Goal: Task Accomplishment & Management: Manage account settings

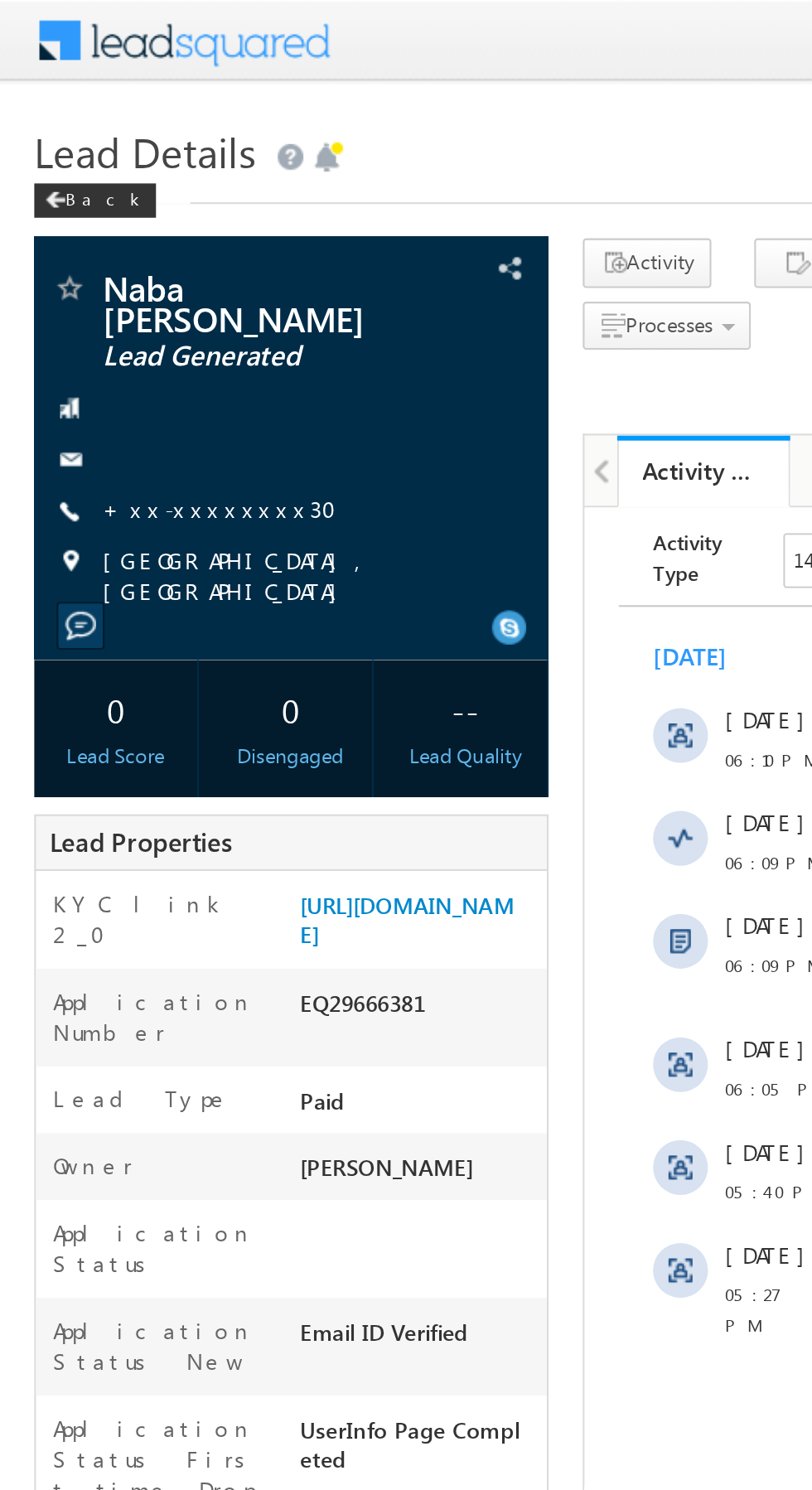
click at [103, 238] on link "+xx-xxxxxxxx30" at bounding box center [111, 245] width 123 height 14
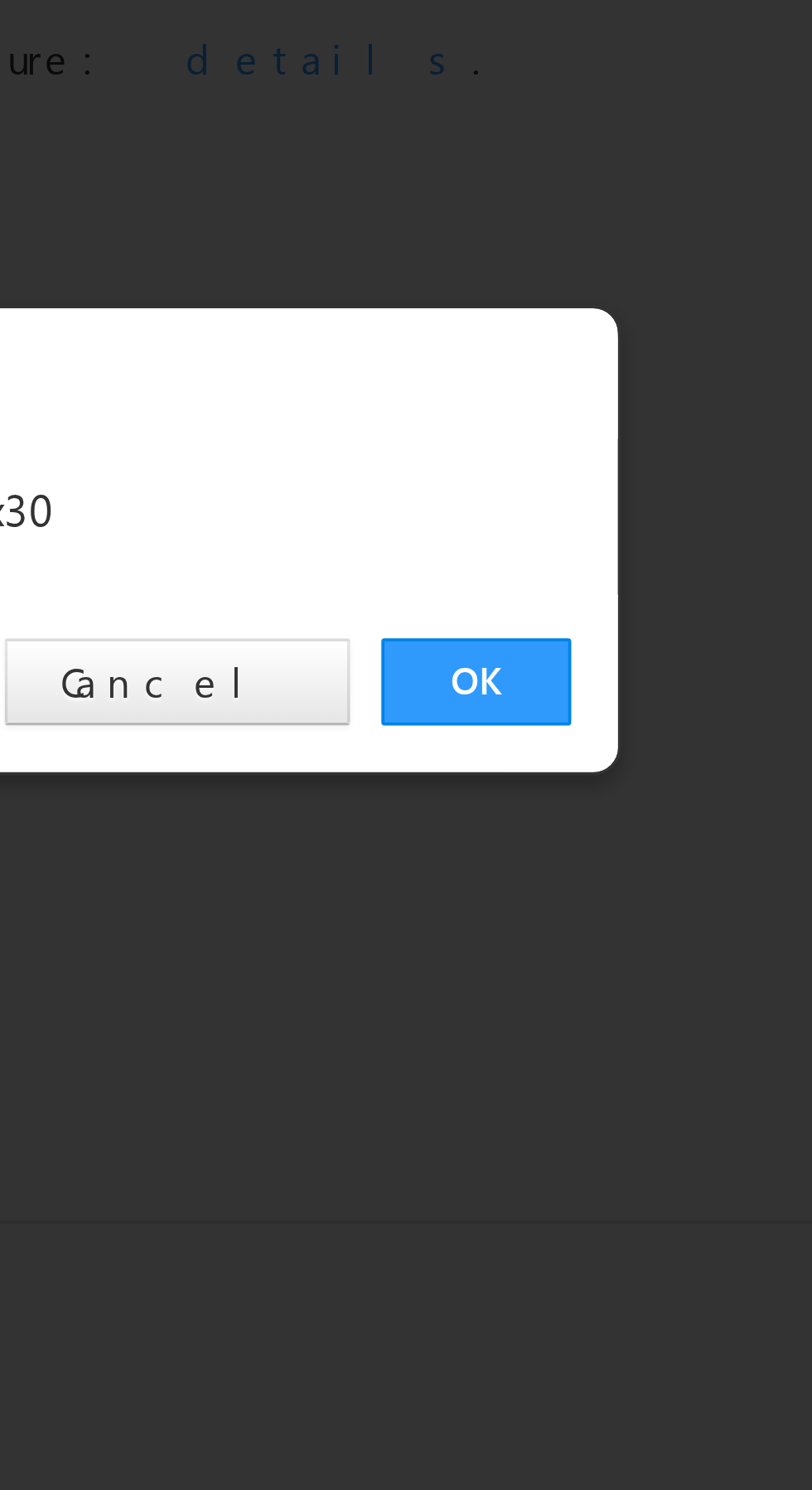
click at [610, 772] on link "OK" at bounding box center [609, 772] width 50 height 23
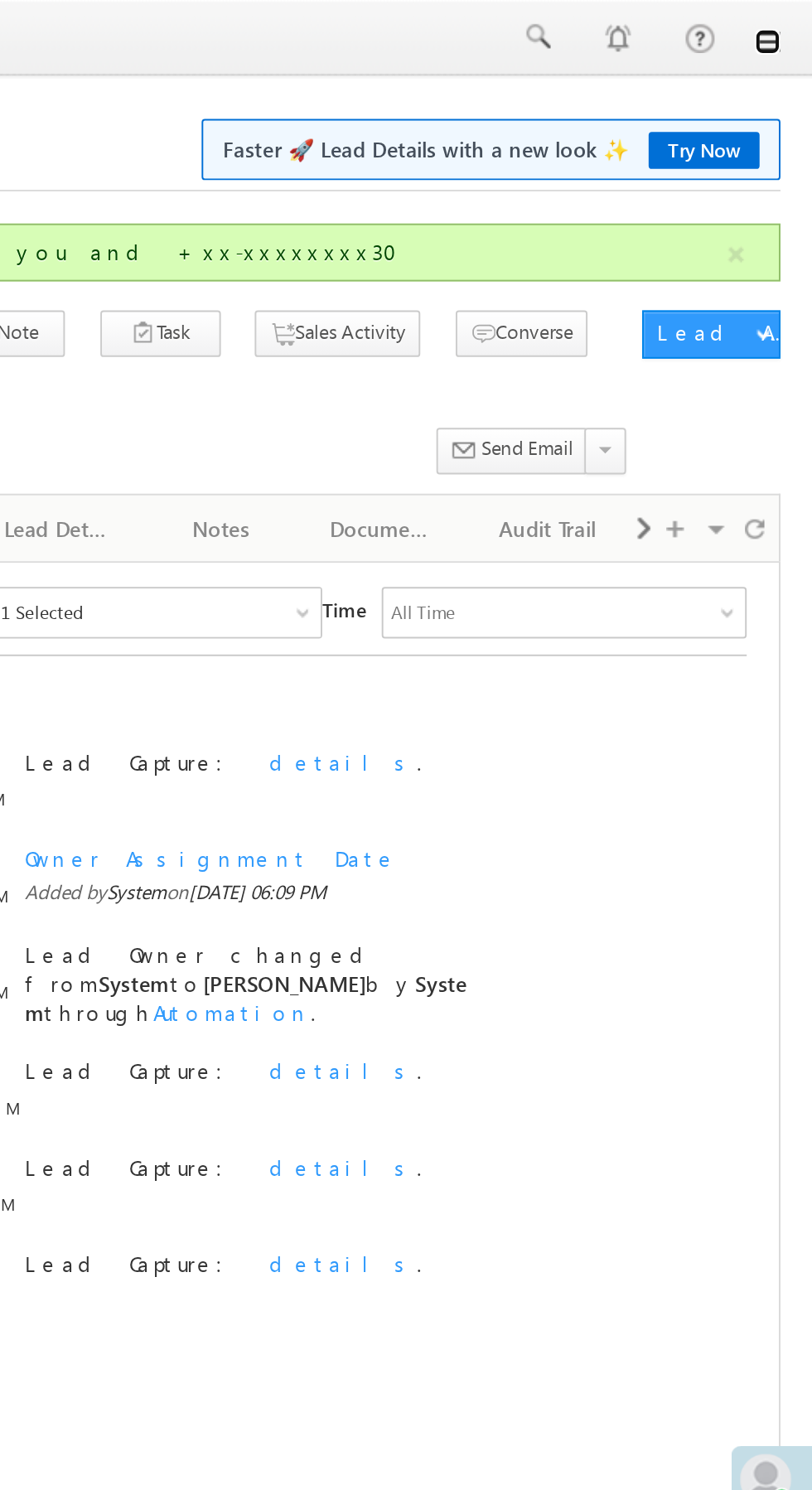
click at [789, 22] on link at bounding box center [789, 22] width 14 height 14
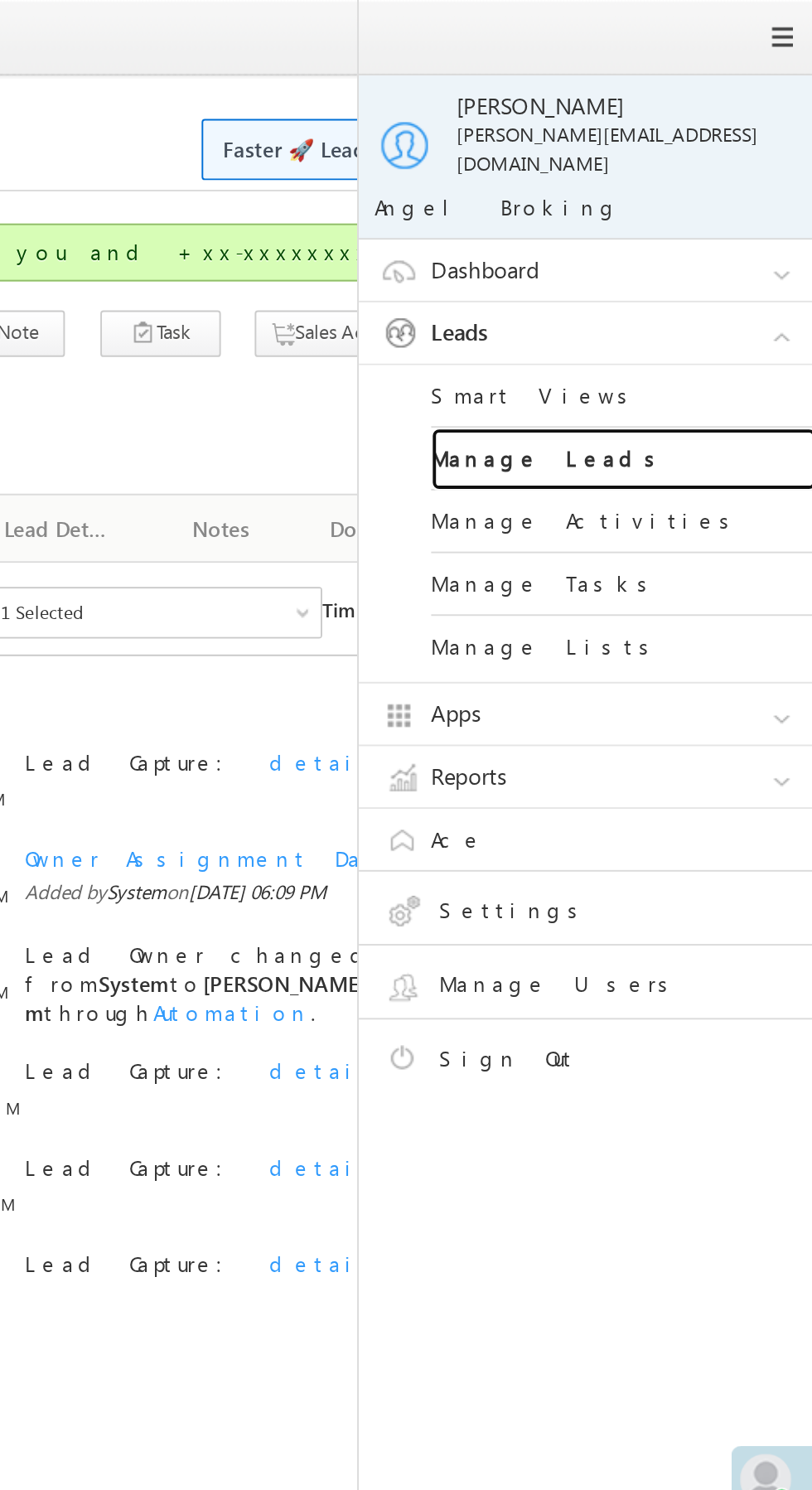
click at [726, 233] on link "Manage Leads" at bounding box center [715, 237] width 199 height 32
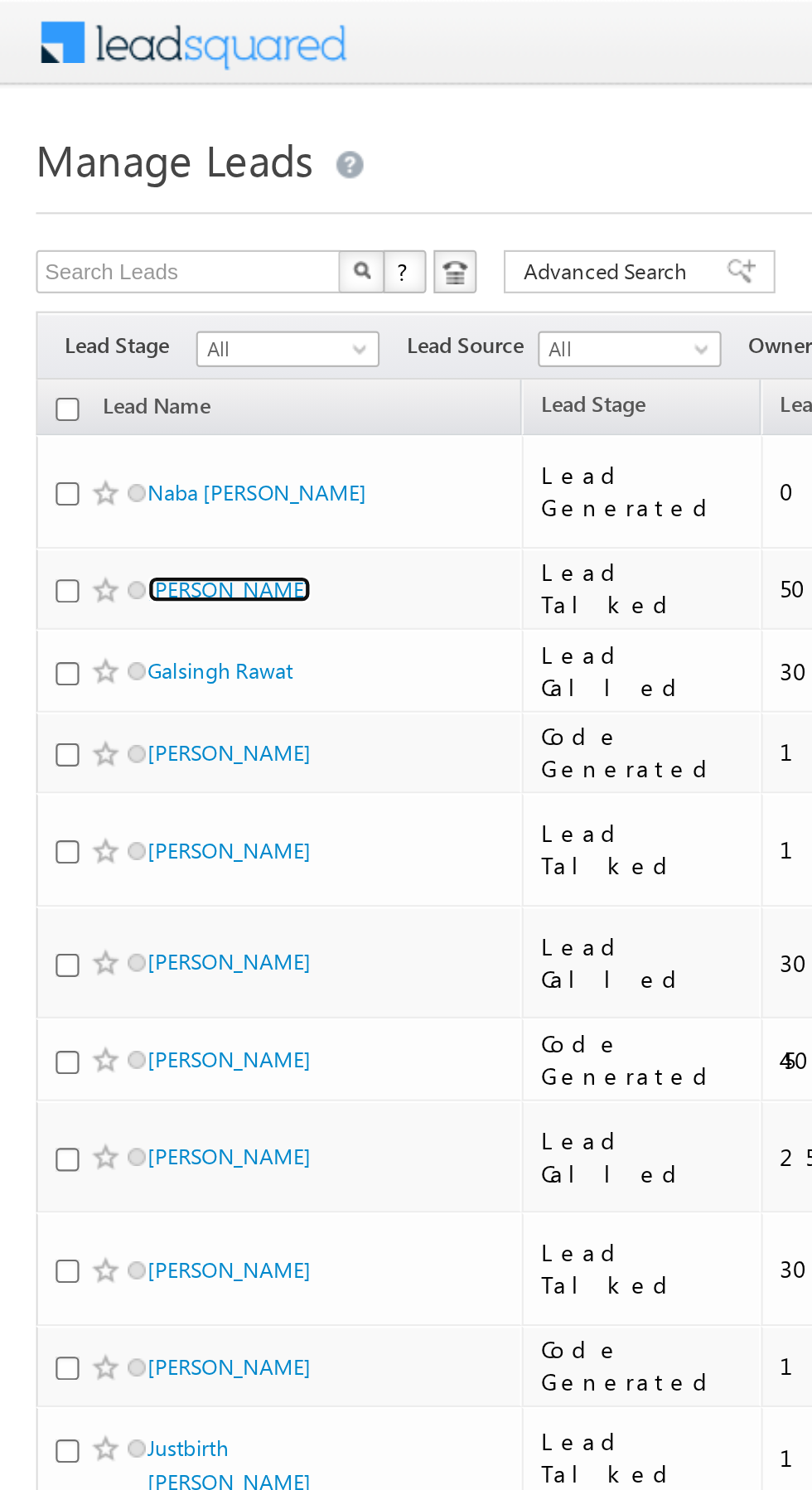
click at [111, 266] on link "Rakesh Pratap" at bounding box center [106, 272] width 76 height 13
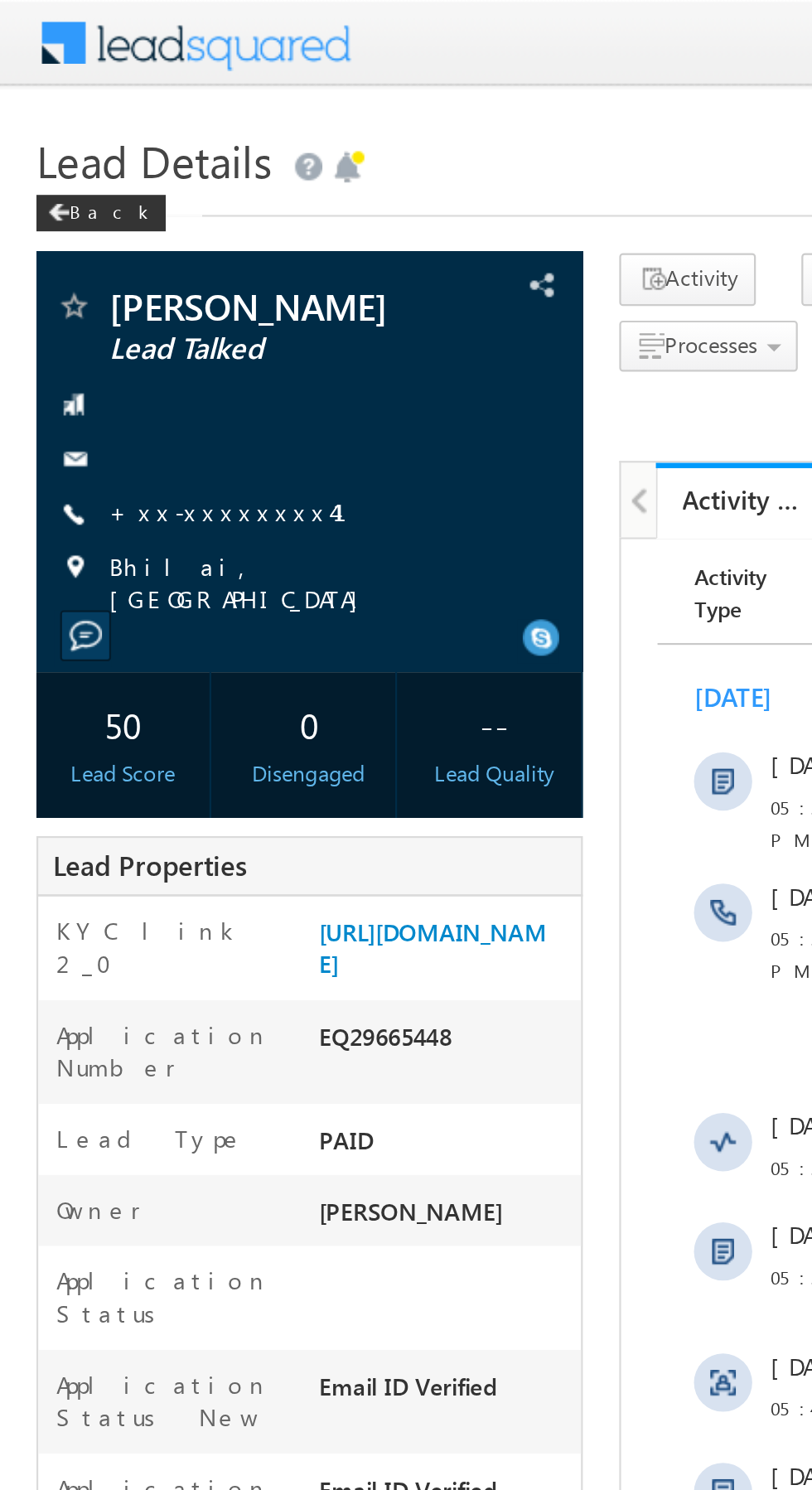
click at [102, 235] on link "+xx-xxxxxxxx41" at bounding box center [113, 232] width 129 height 14
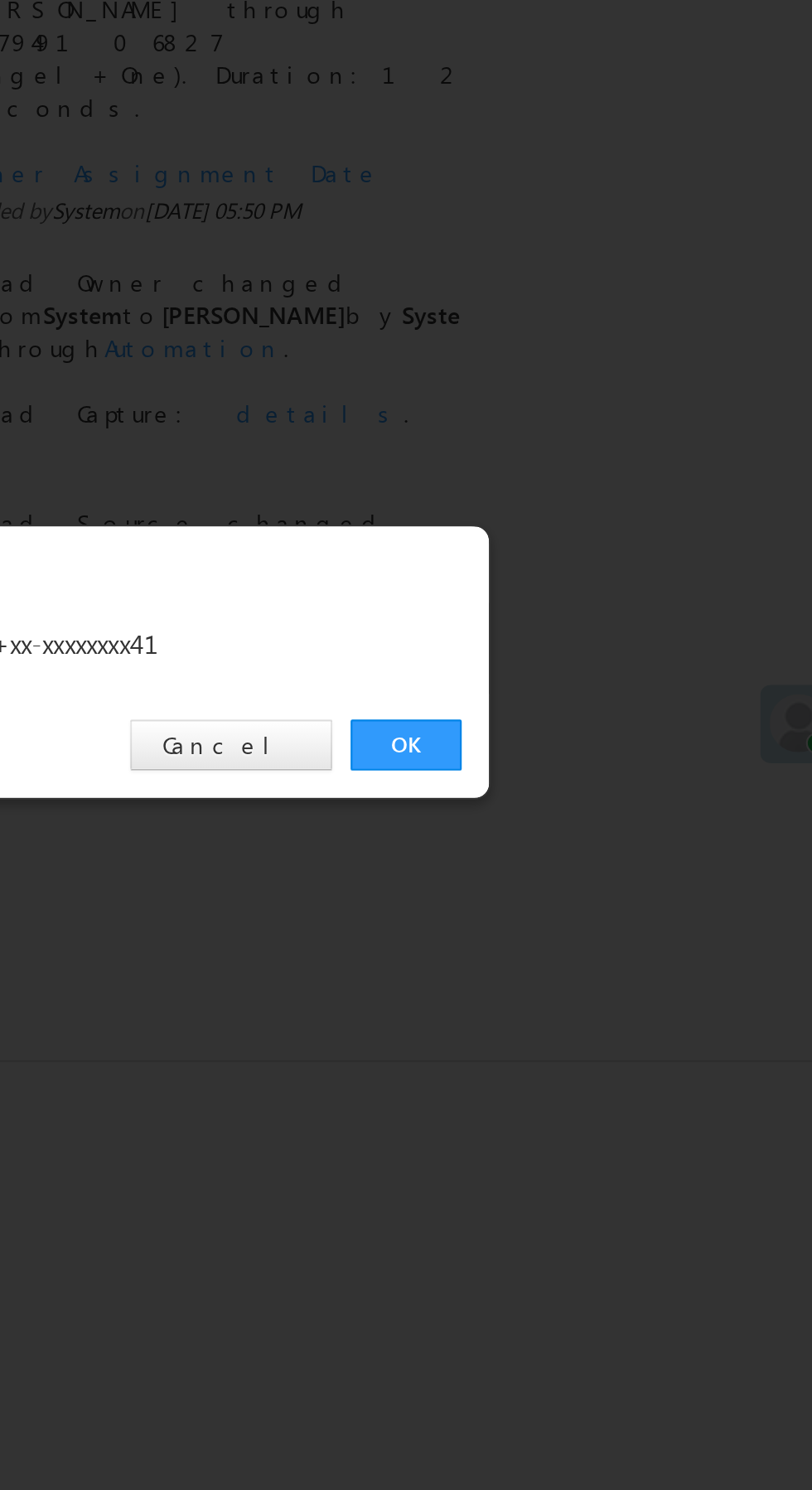
click at [610, 771] on link "OK" at bounding box center [609, 772] width 50 height 23
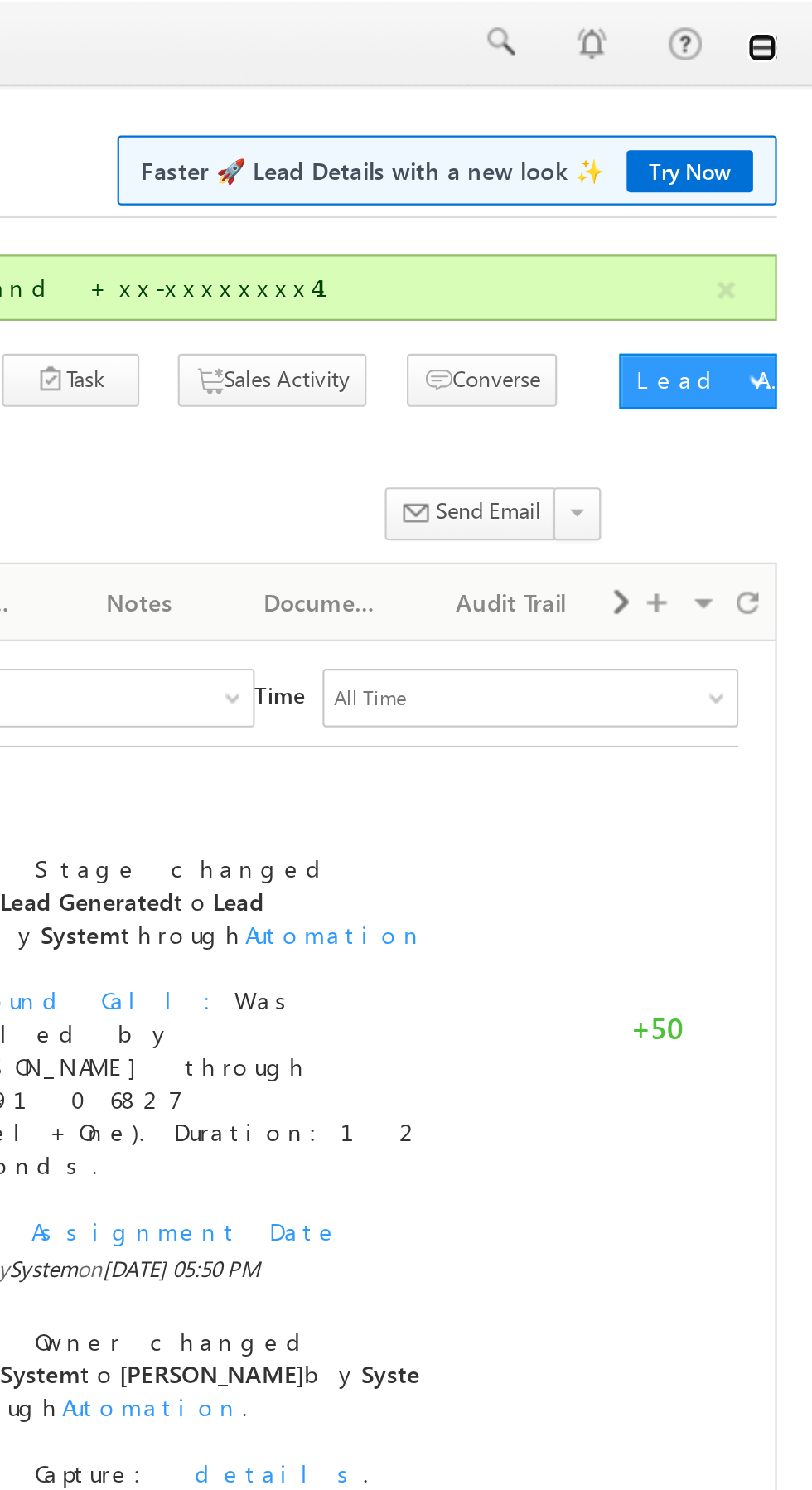
click at [789, 26] on link at bounding box center [789, 22] width 14 height 14
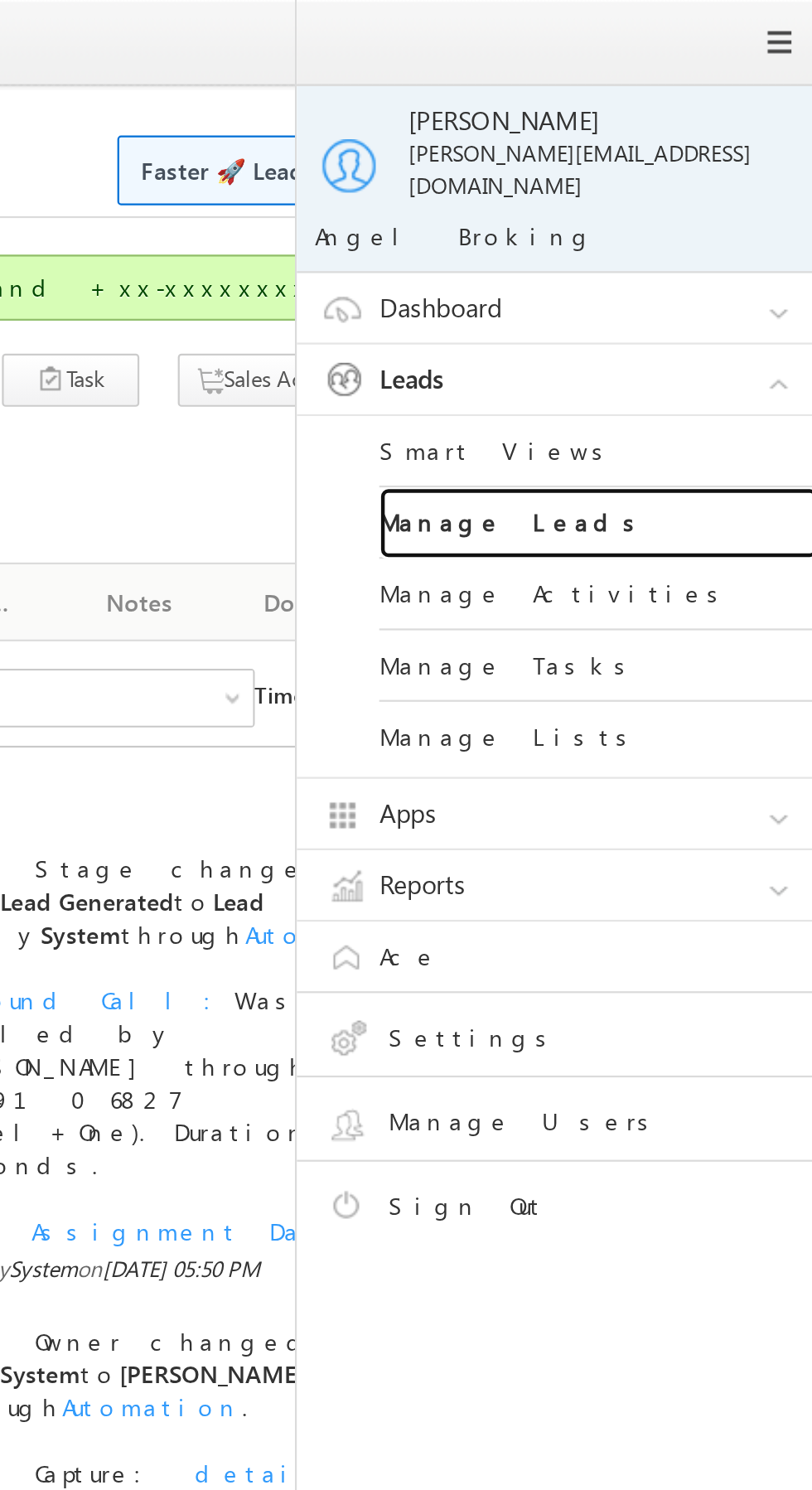
click at [720, 234] on link "Manage Leads" at bounding box center [715, 237] width 199 height 32
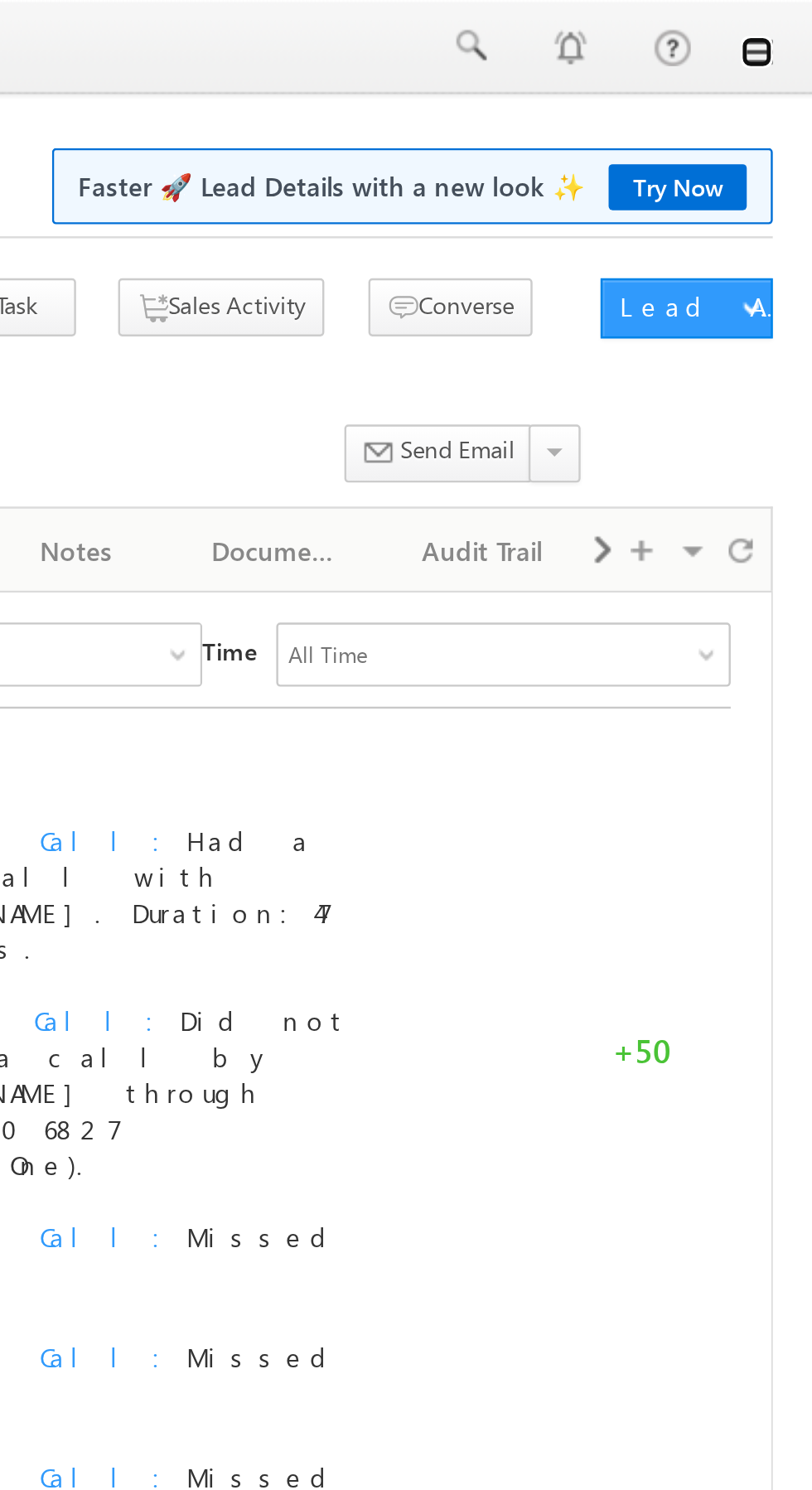
click at [790, 26] on link at bounding box center [789, 22] width 14 height 14
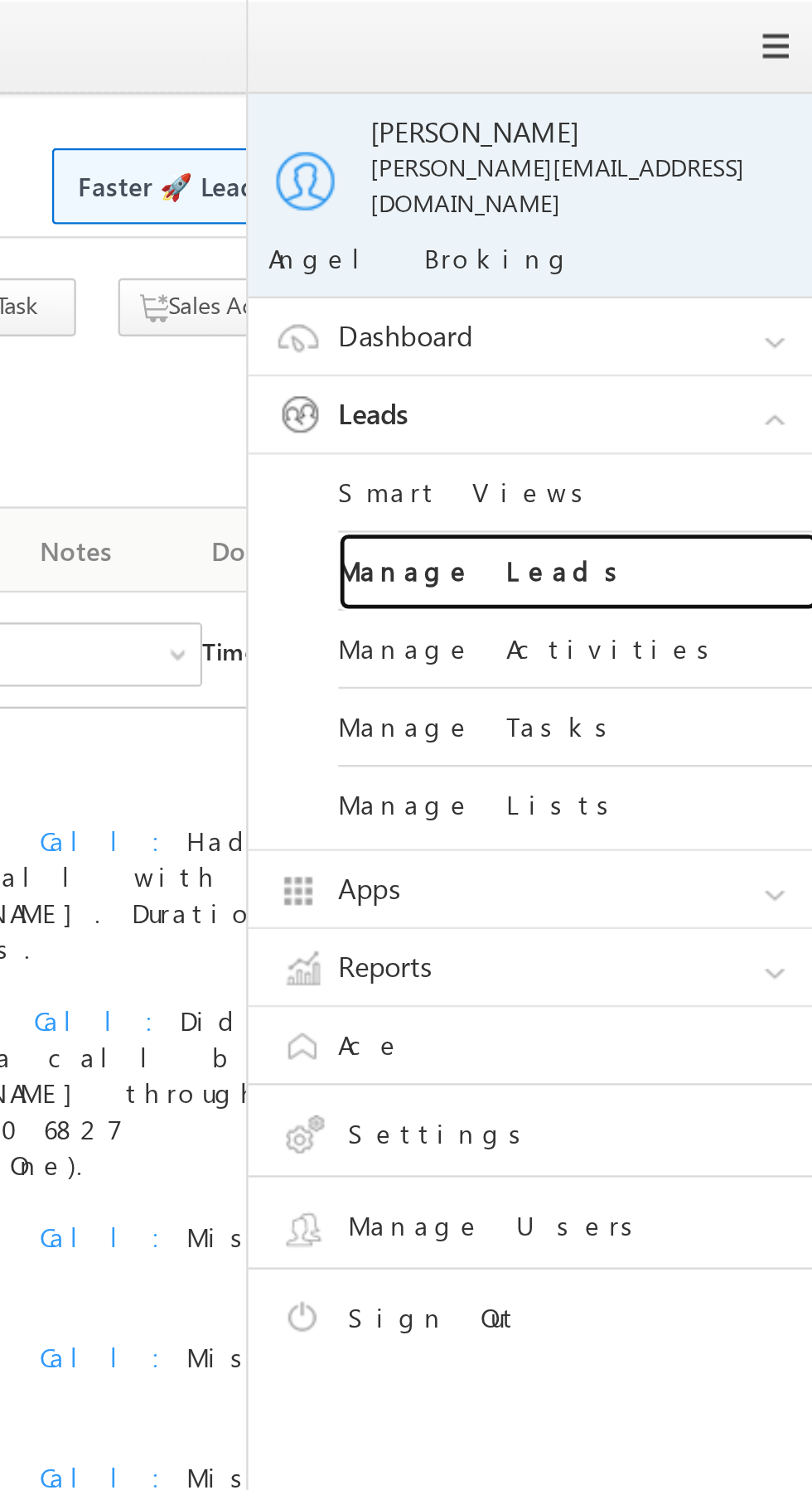
click at [731, 231] on link "Manage Leads" at bounding box center [715, 237] width 199 height 32
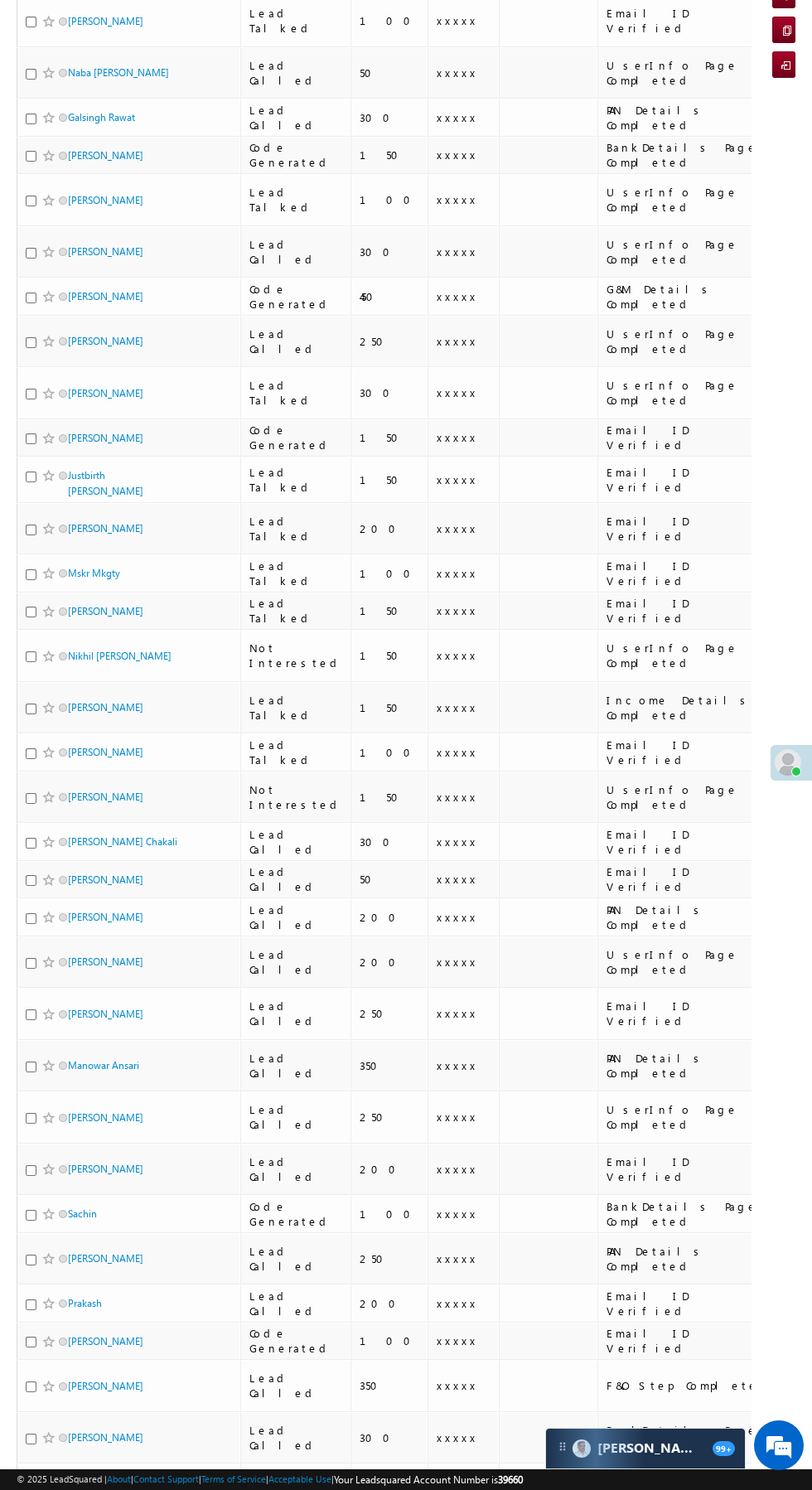
scroll to position [223, 0]
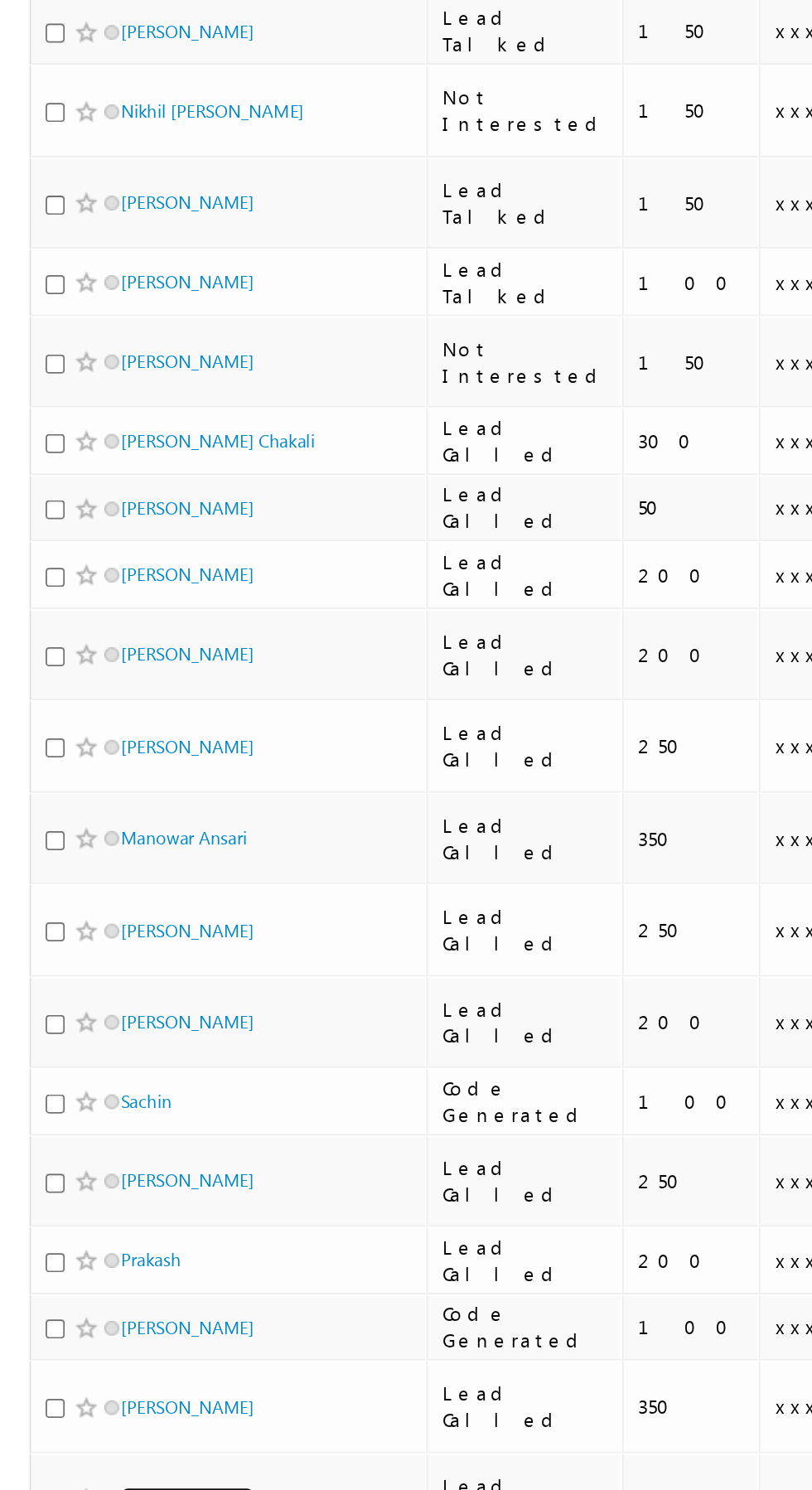
click at [94, 1414] on link "[PERSON_NAME]" at bounding box center [106, 1420] width 76 height 13
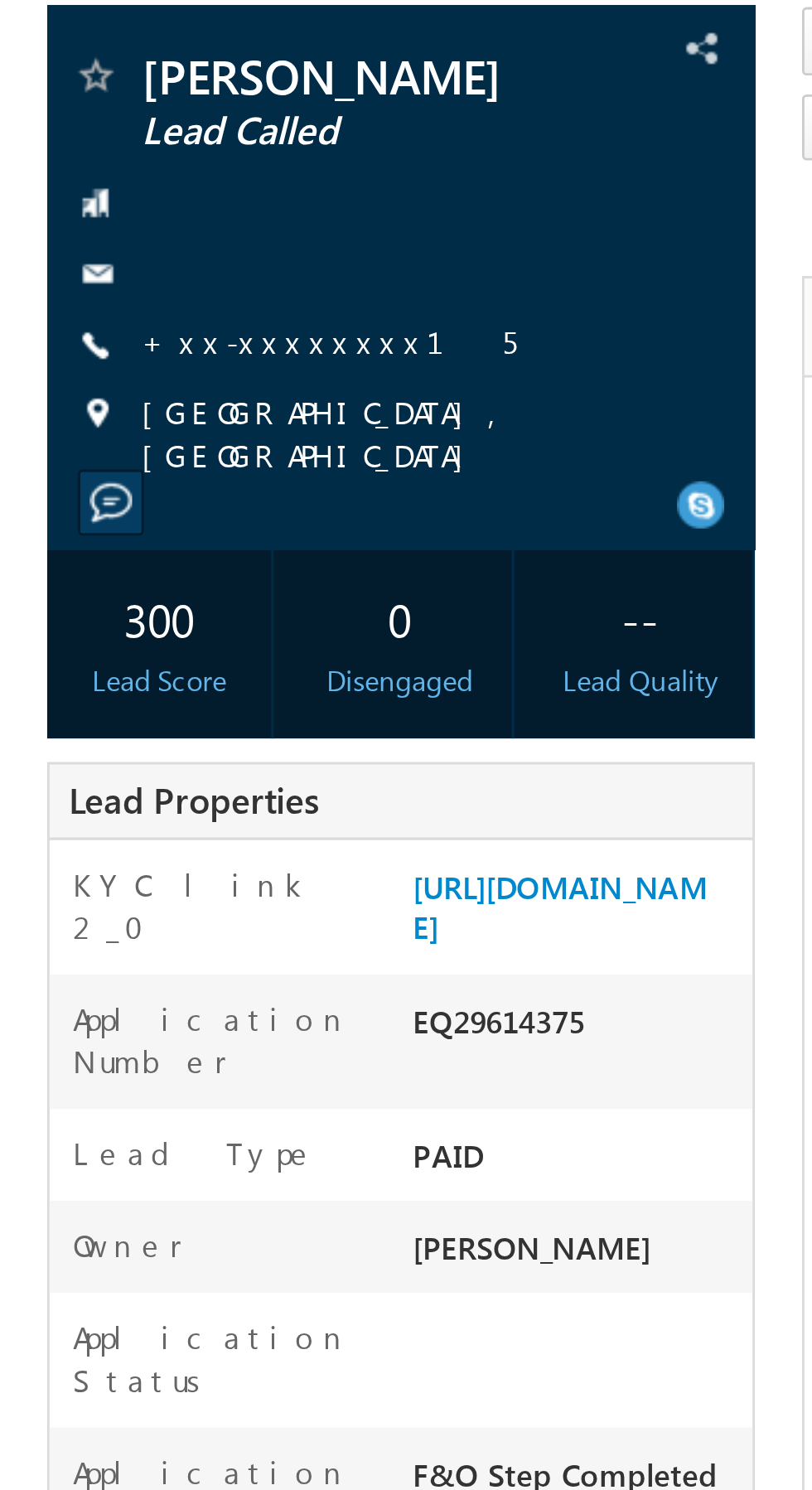
click at [94, 236] on link "+xx-xxxxxxxx15" at bounding box center [115, 232] width 132 height 14
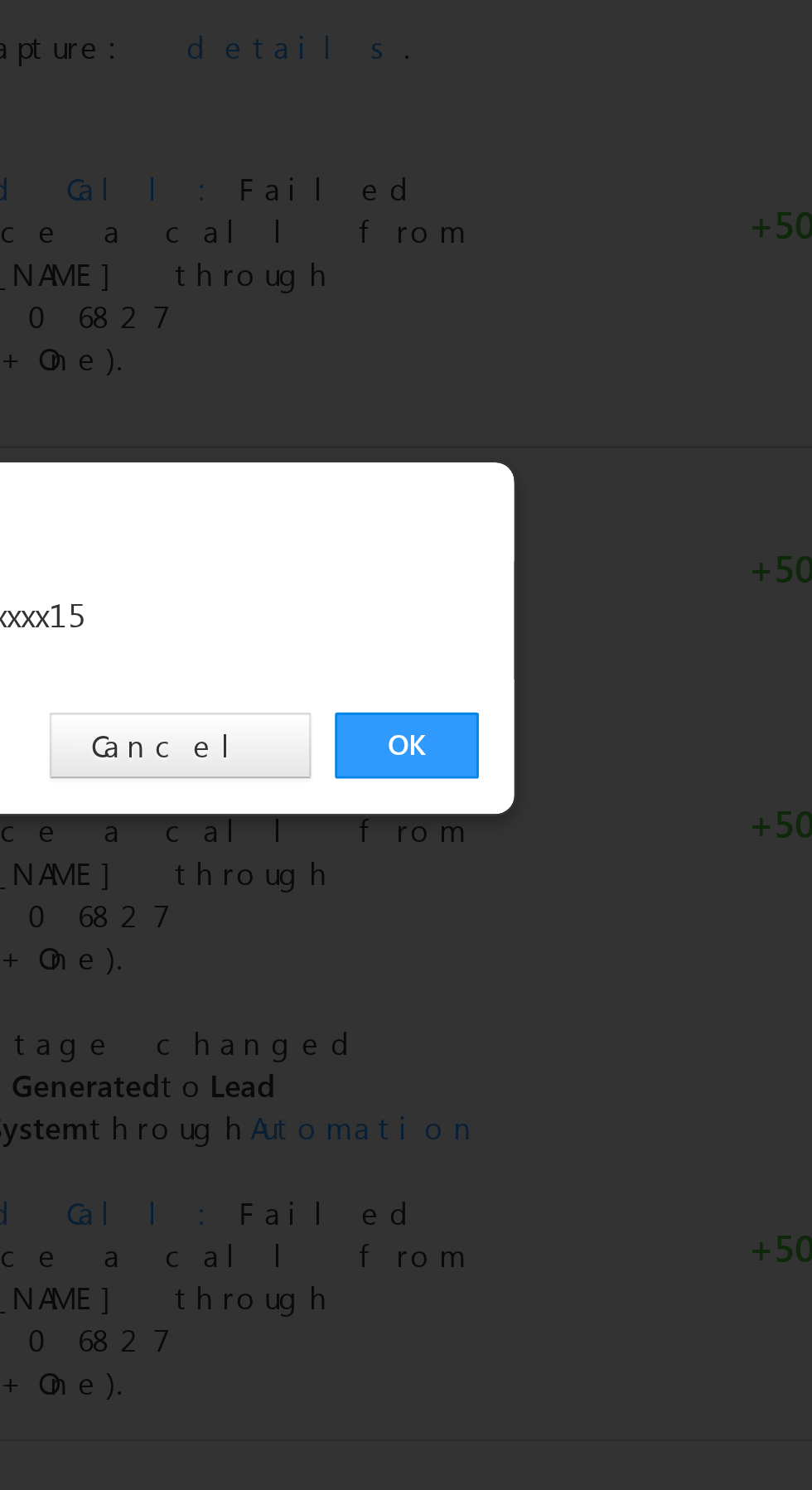
click at [605, 770] on link "OK" at bounding box center [609, 772] width 50 height 23
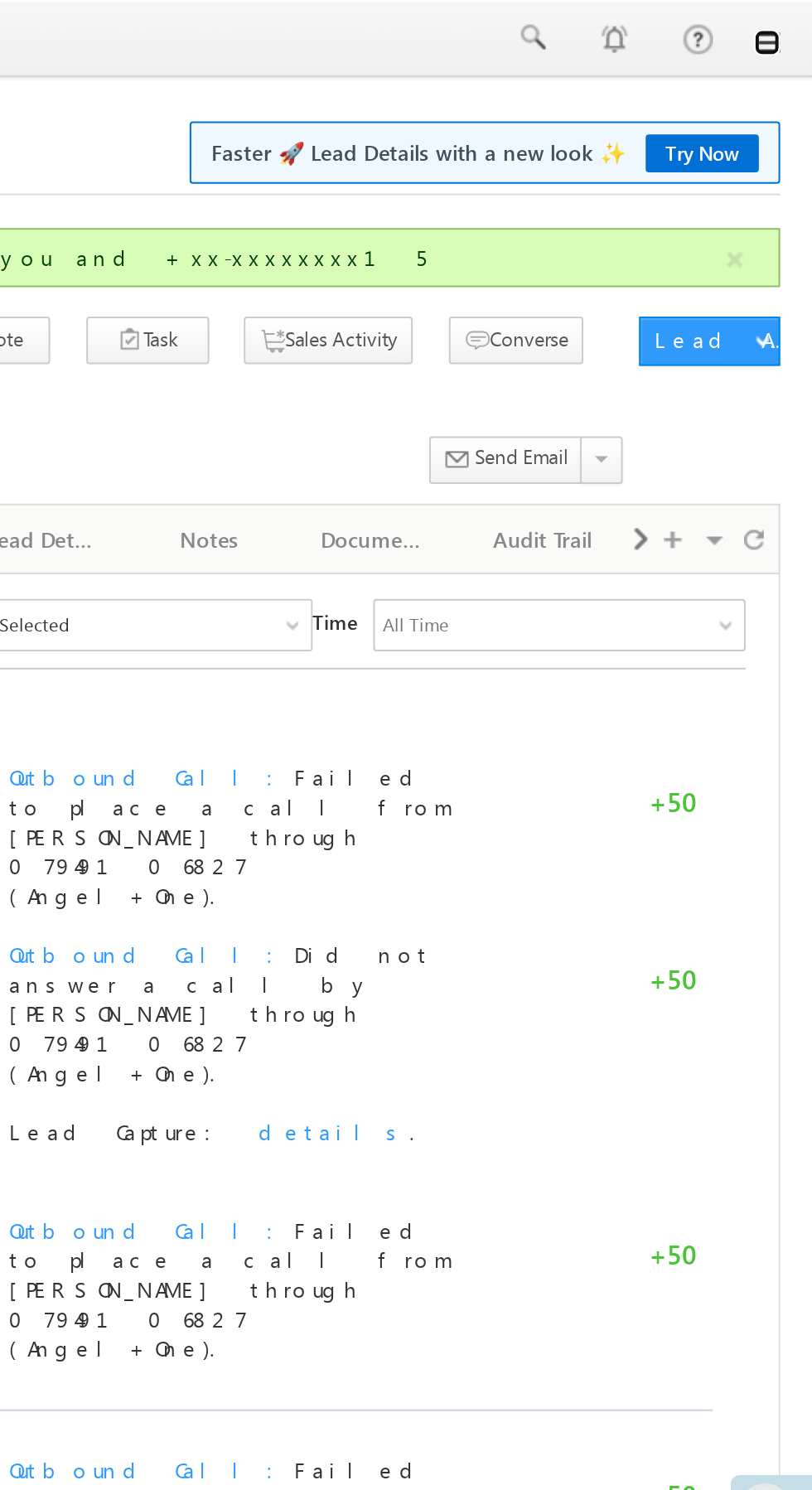
click at [794, 26] on link at bounding box center [789, 22] width 14 height 14
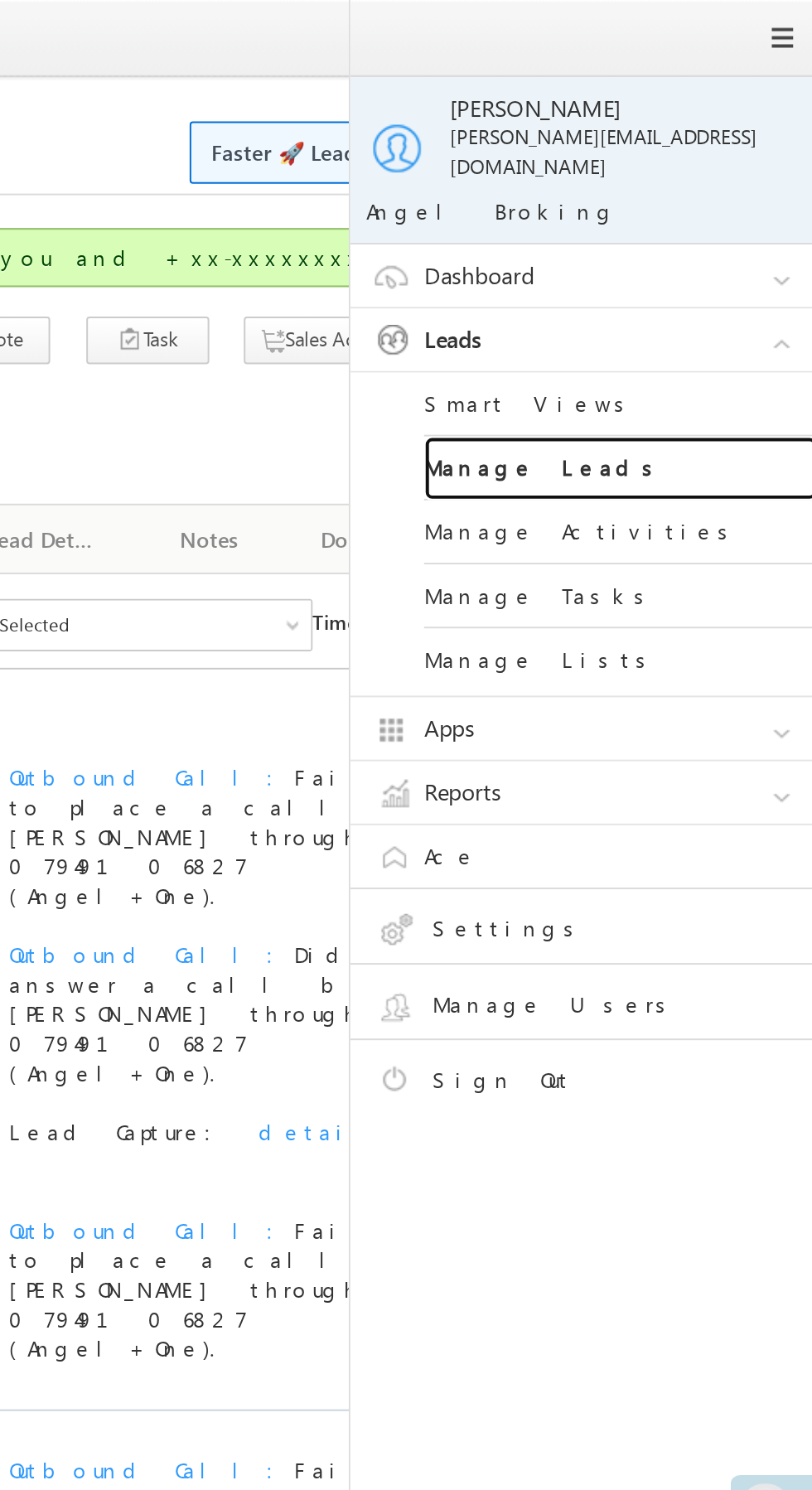
click at [741, 228] on link "Manage Leads" at bounding box center [715, 237] width 199 height 32
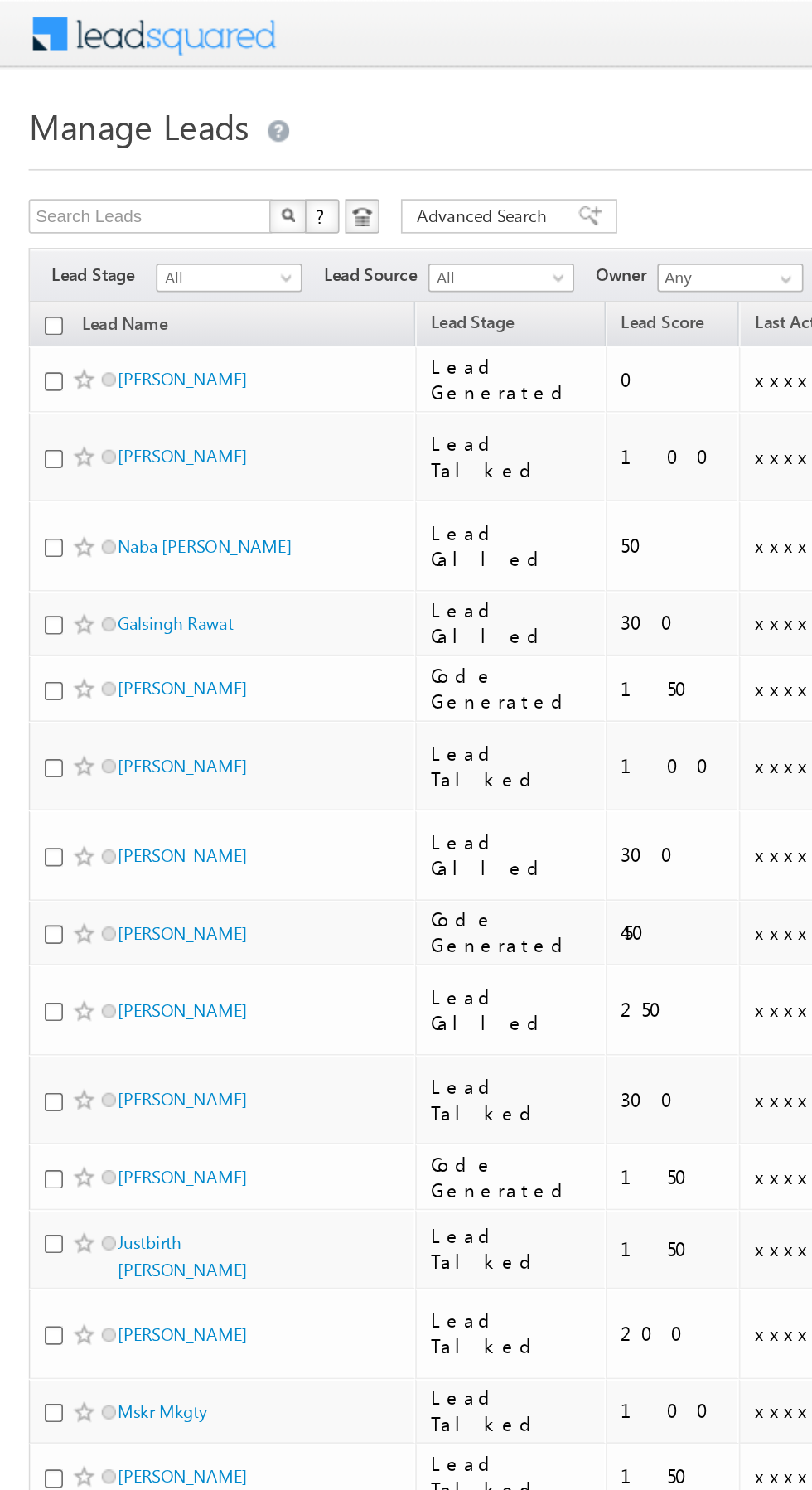
scroll to position [0, 2]
click at [100, 221] on link "[PERSON_NAME]" at bounding box center [104, 219] width 76 height 13
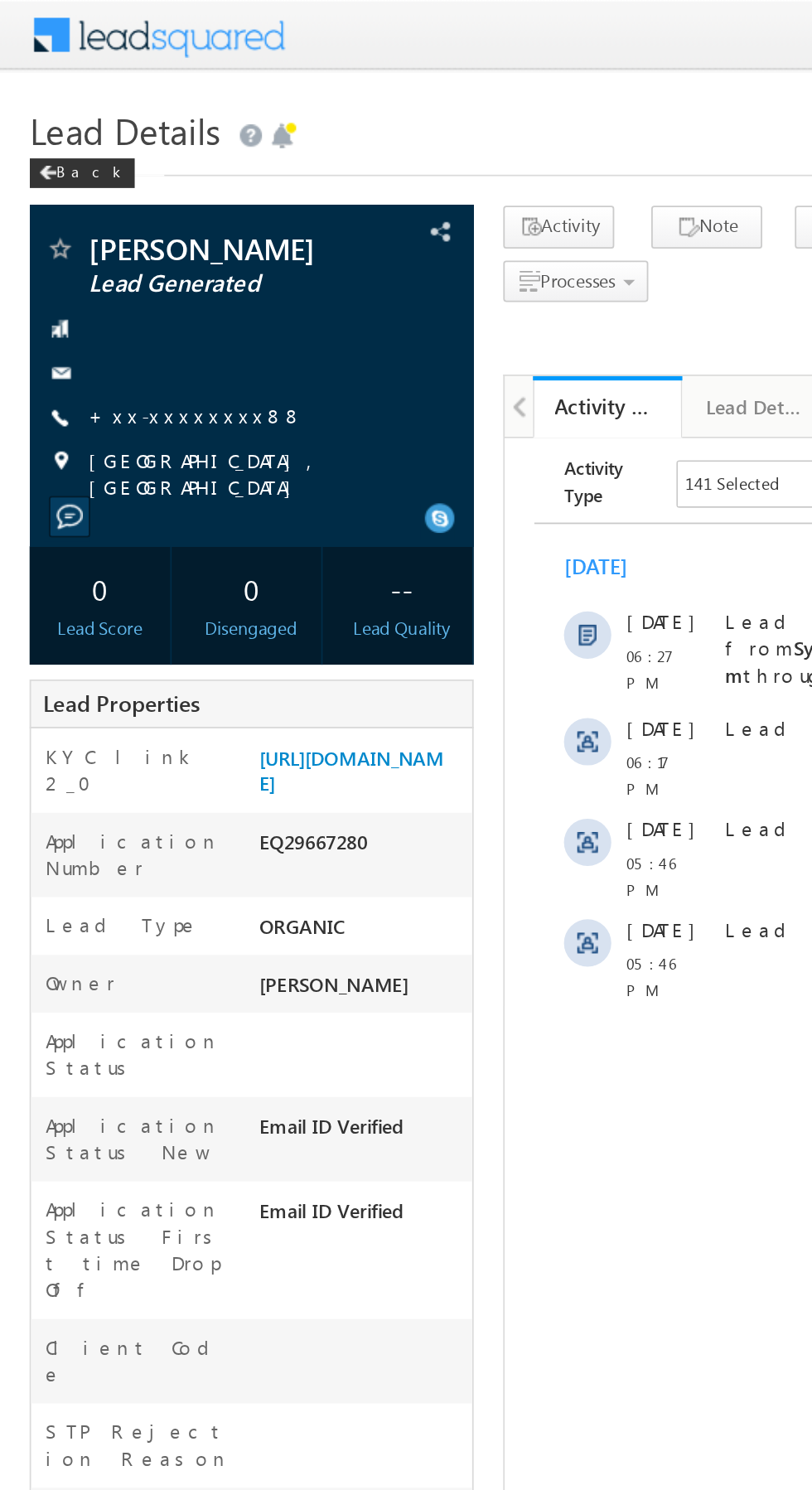
click at [94, 235] on link "+xx-xxxxxxxx88" at bounding box center [109, 232] width 120 height 14
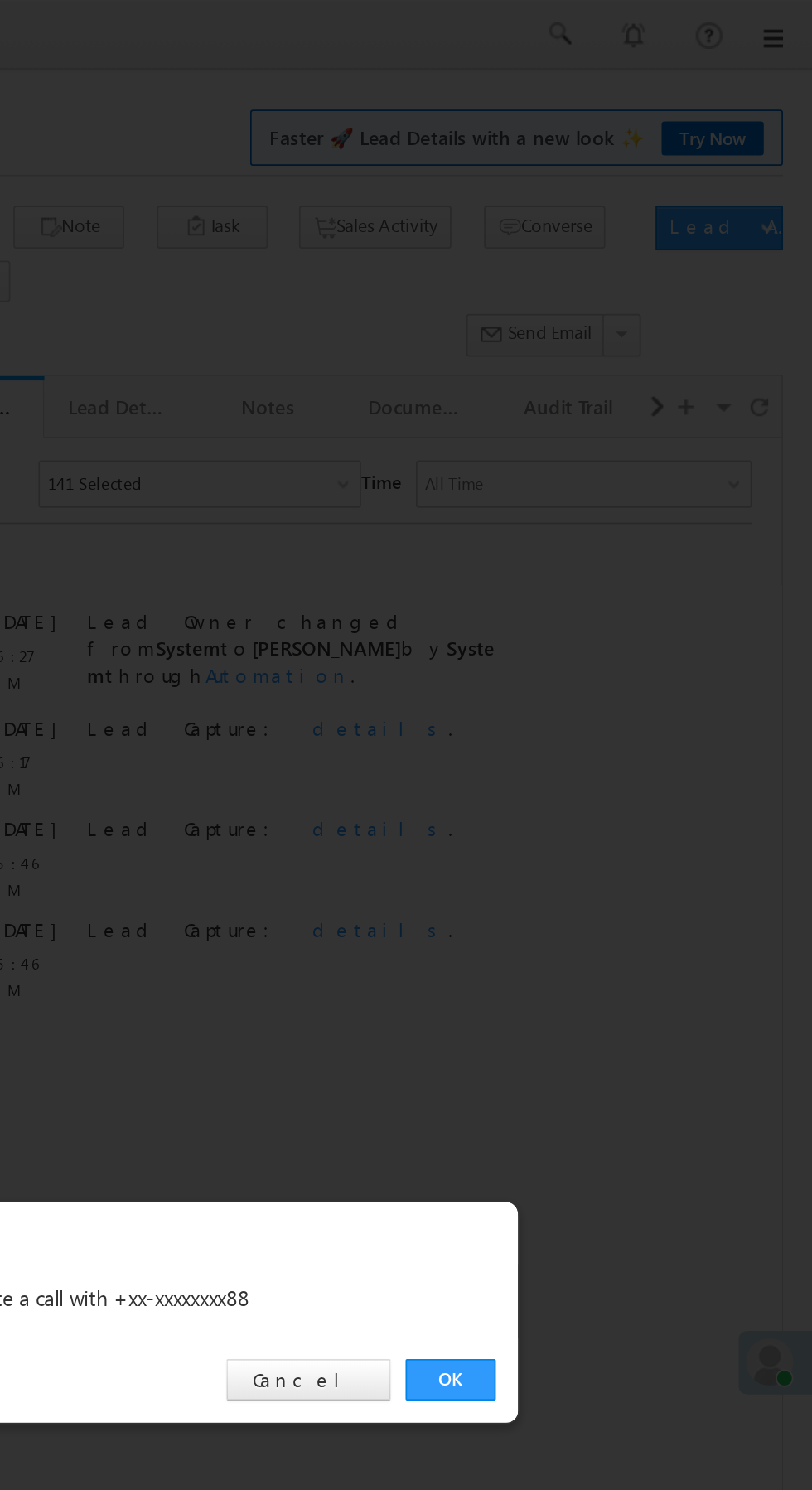
click at [615, 773] on link "OK" at bounding box center [609, 772] width 50 height 23
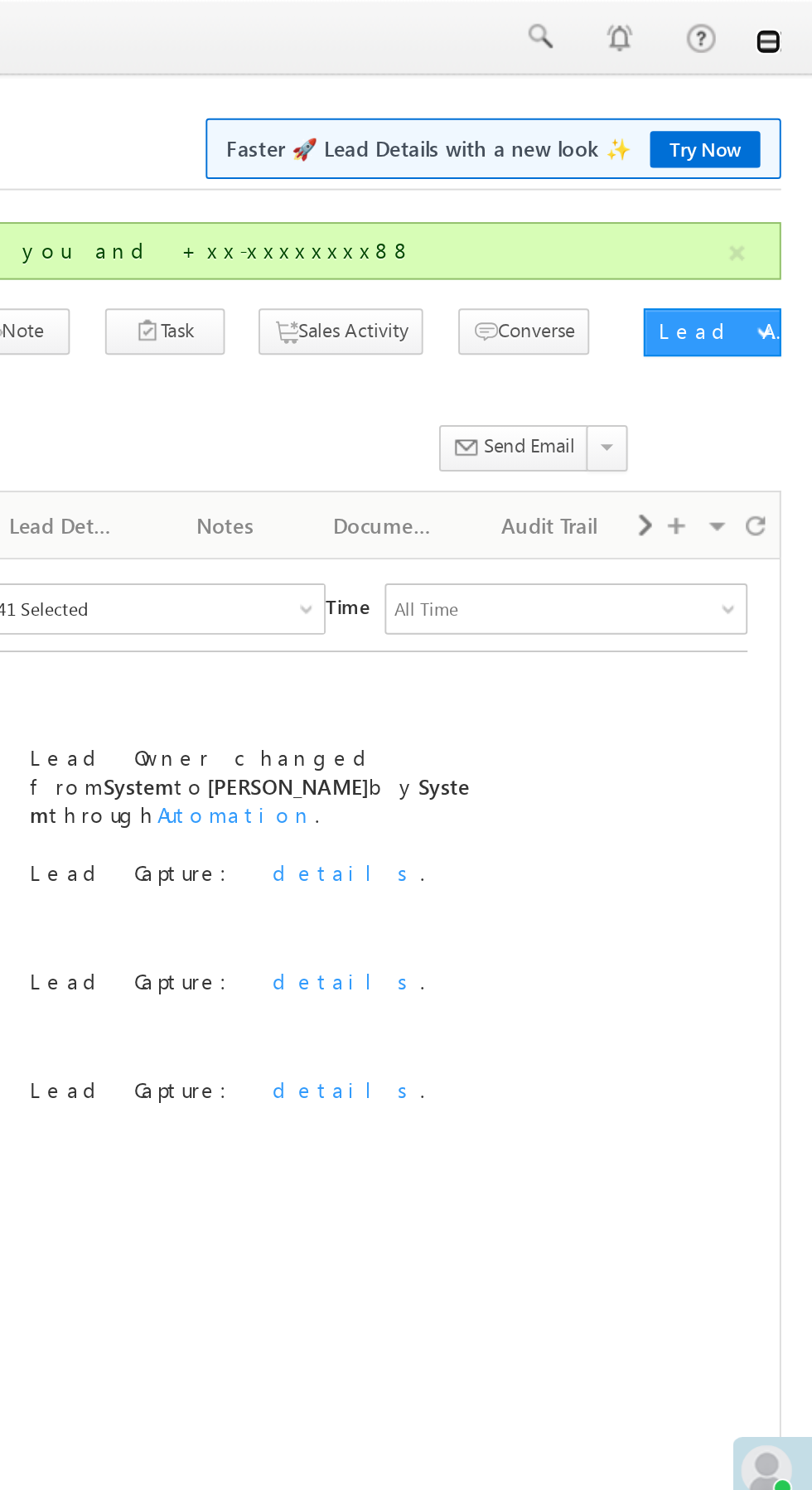
click at [787, 26] on link at bounding box center [789, 22] width 14 height 14
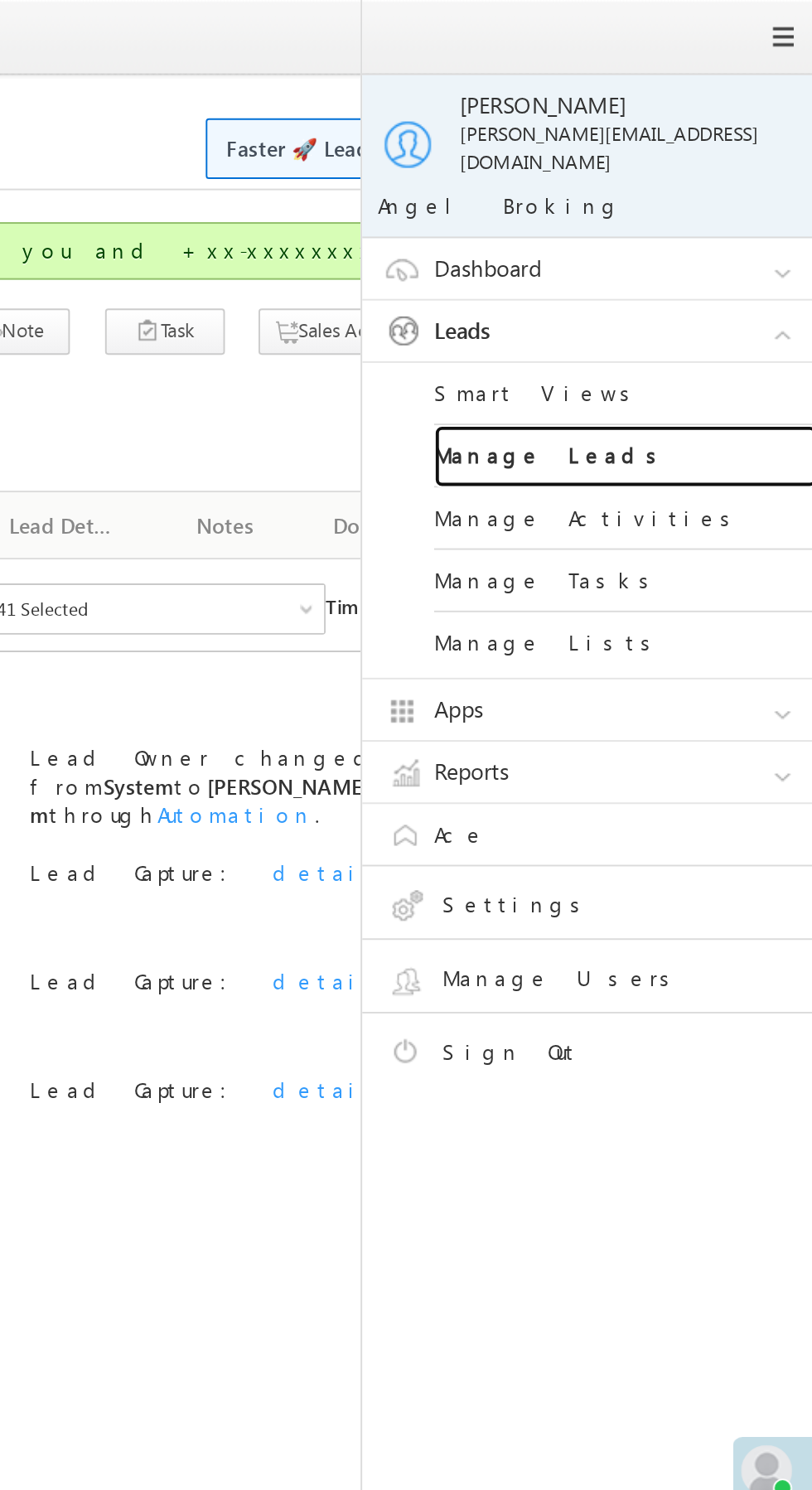
click at [723, 230] on link "Manage Leads" at bounding box center [715, 237] width 199 height 32
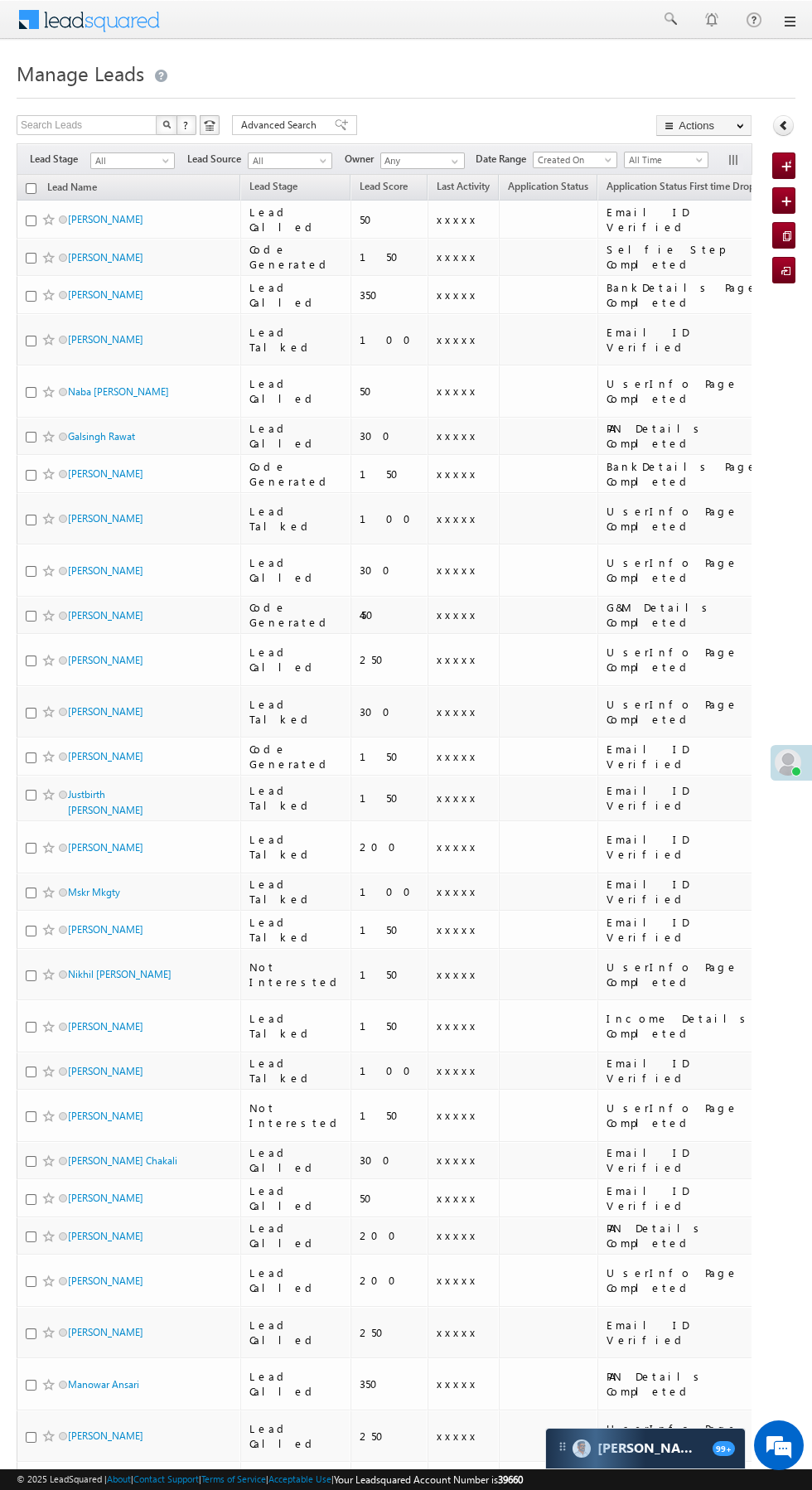
scroll to position [0, 4]
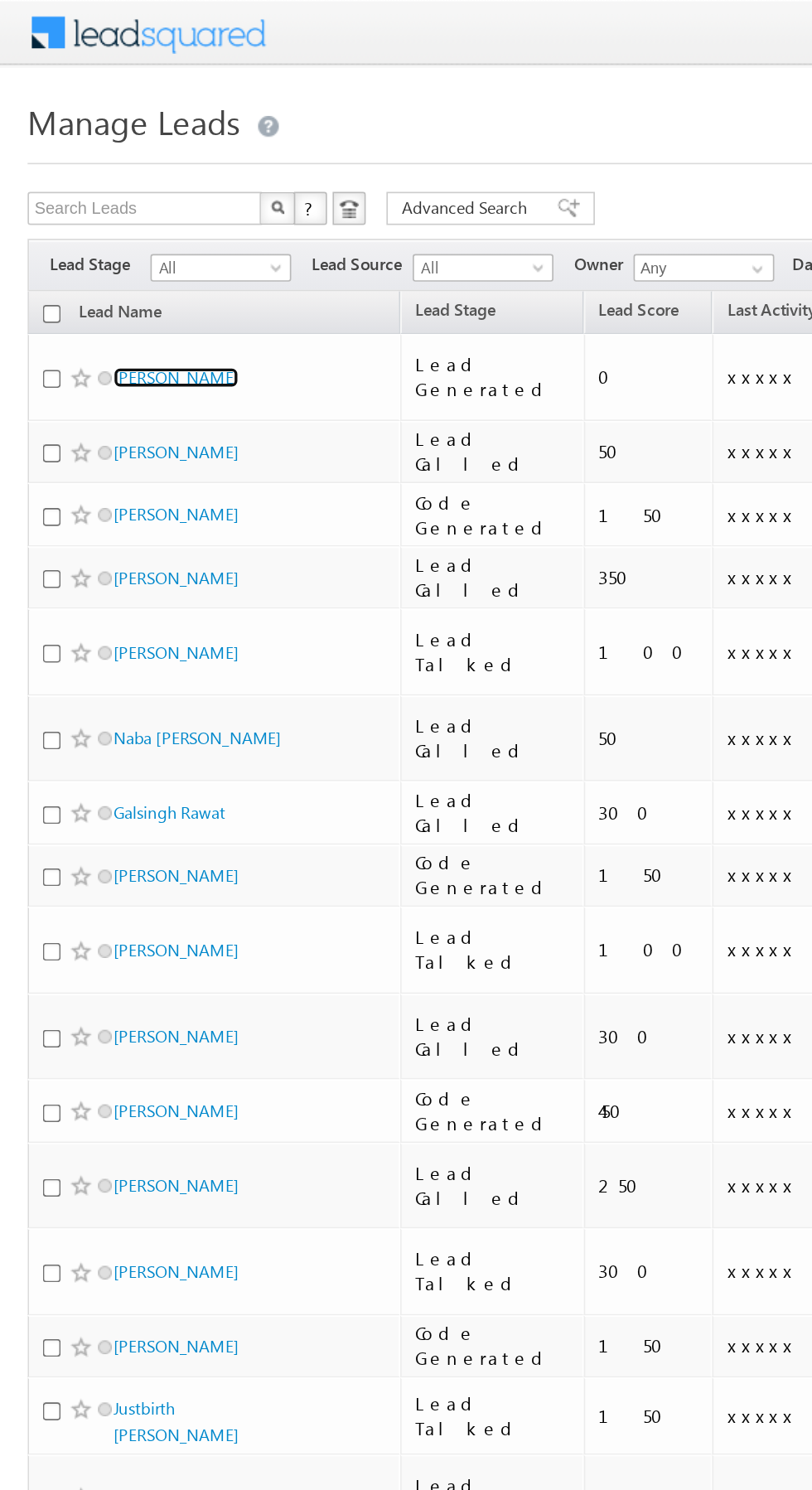
click at [115, 222] on link "[PERSON_NAME]" at bounding box center [106, 226] width 76 height 13
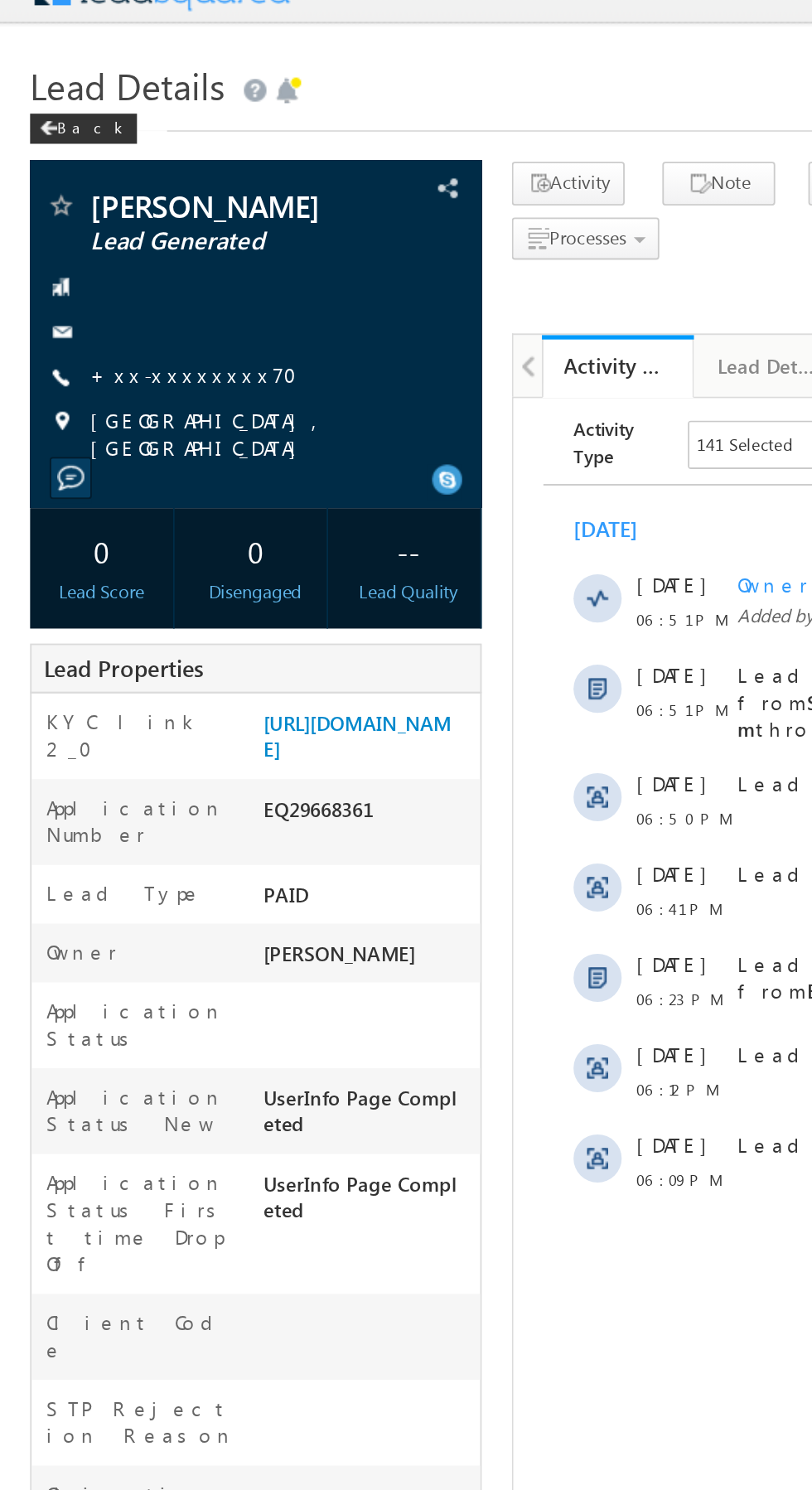
click at [104, 238] on link "+xx-xxxxxxxx70" at bounding box center [112, 232] width 124 height 14
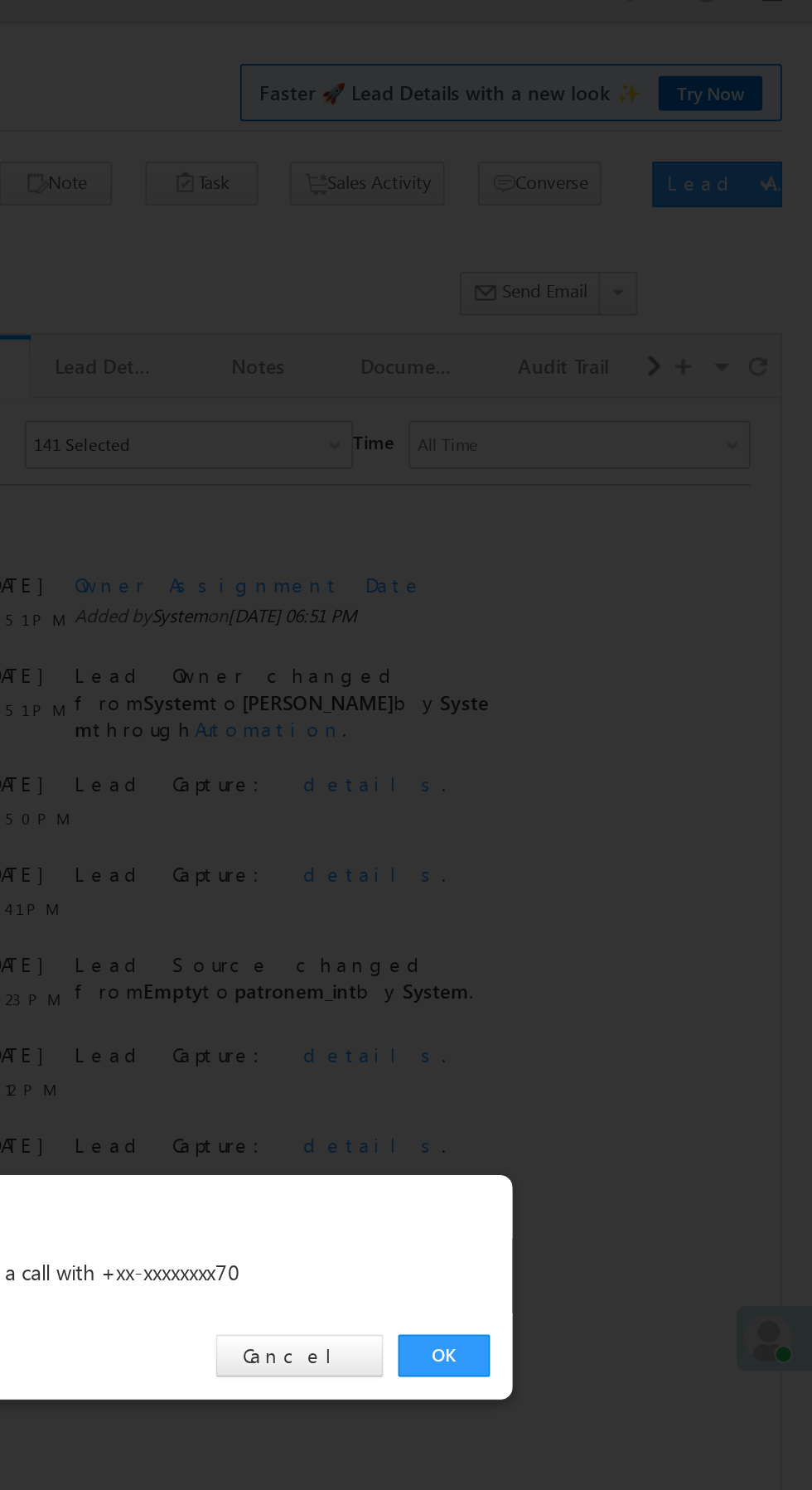
click at [613, 778] on link "OK" at bounding box center [609, 772] width 50 height 23
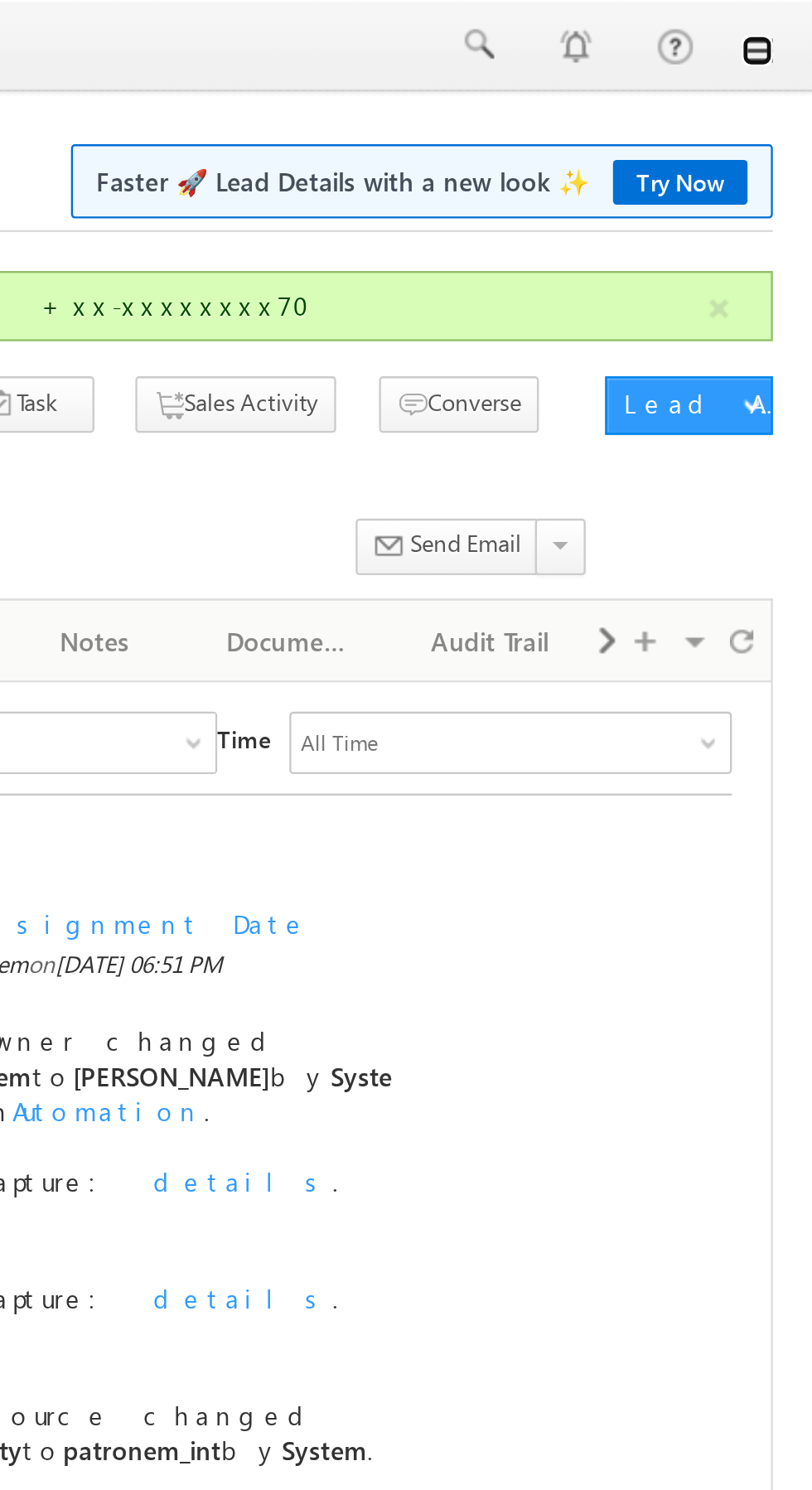
click at [791, 23] on link at bounding box center [789, 22] width 14 height 14
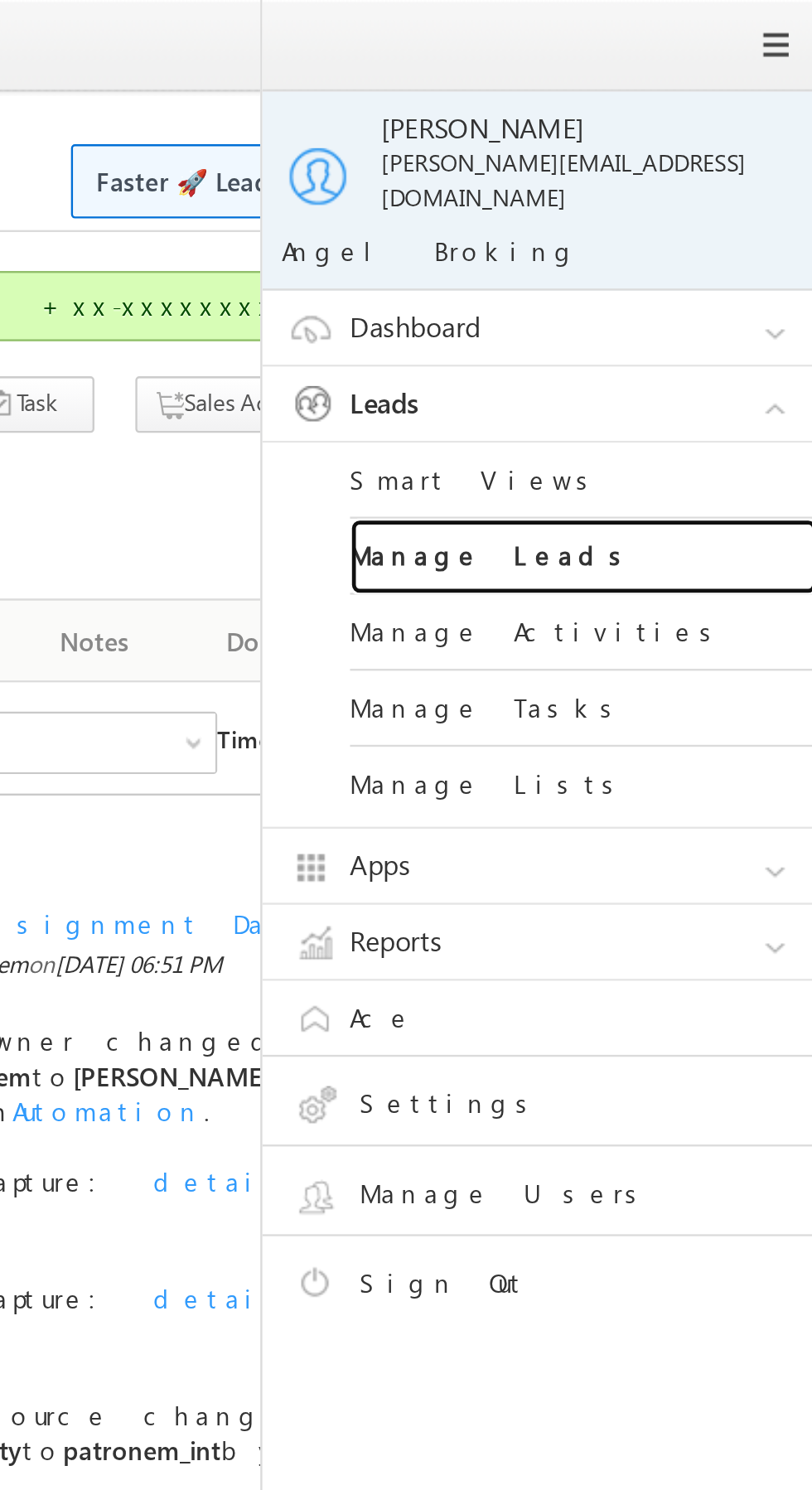
click at [746, 233] on link "Manage Leads" at bounding box center [715, 237] width 199 height 32
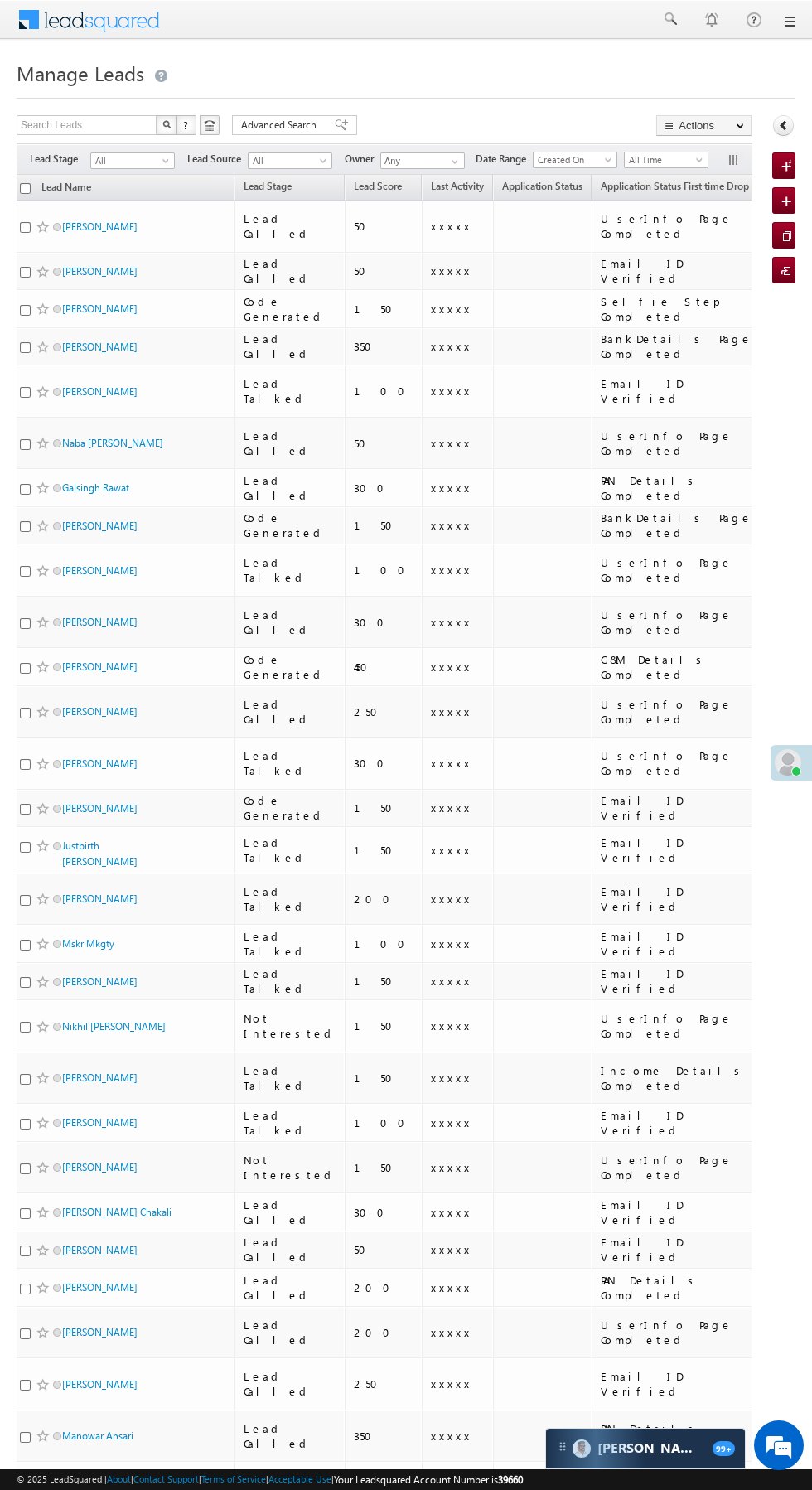
scroll to position [0, 9]
